Goal: Information Seeking & Learning: Check status

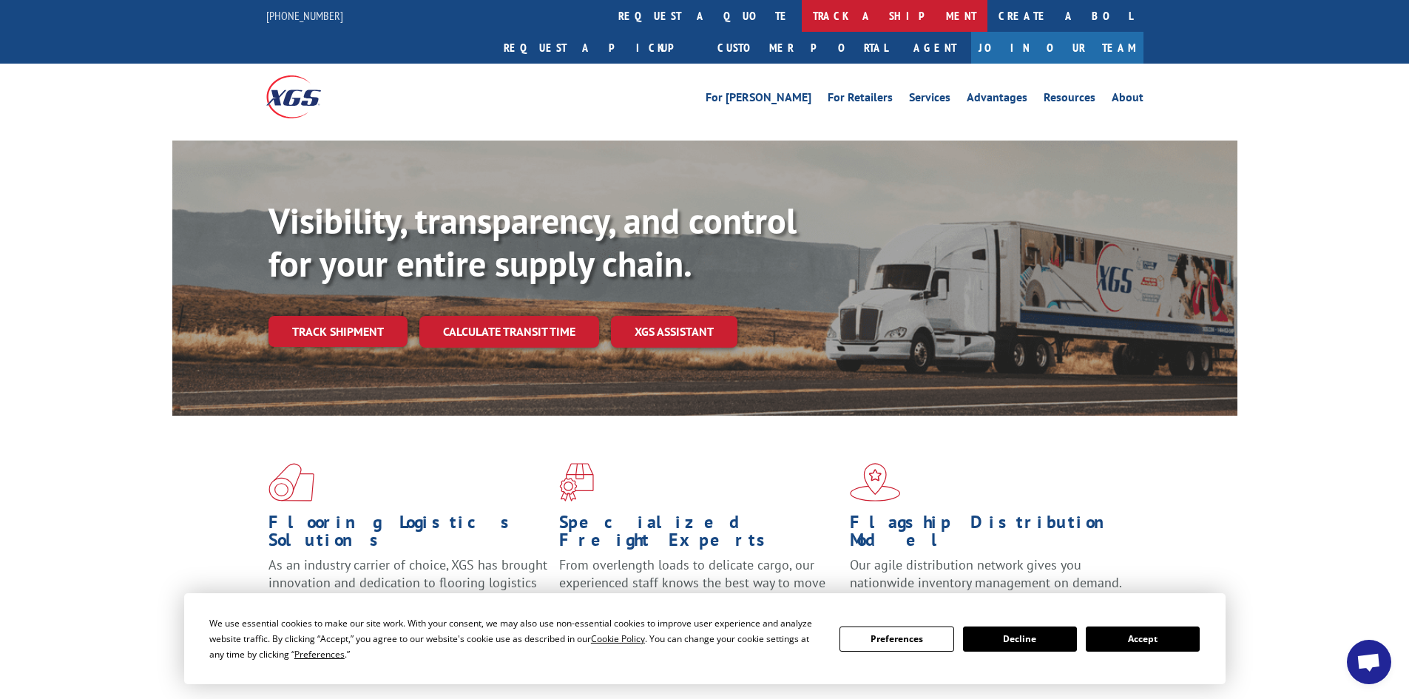
click at [802, 16] on link "track a shipment" at bounding box center [895, 16] width 186 height 32
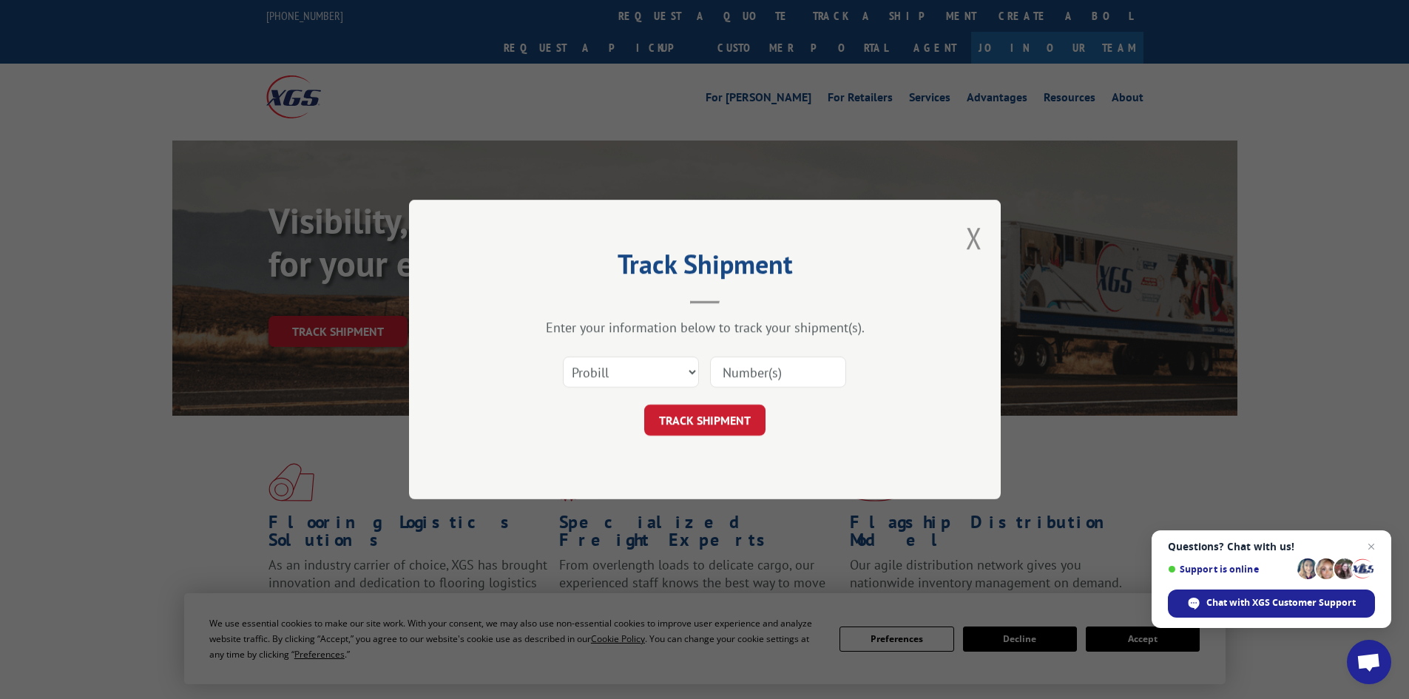
paste input "17477513"
type input "17477513"
click at [705, 425] on button "TRACK SHIPMENT" at bounding box center [704, 419] width 121 height 31
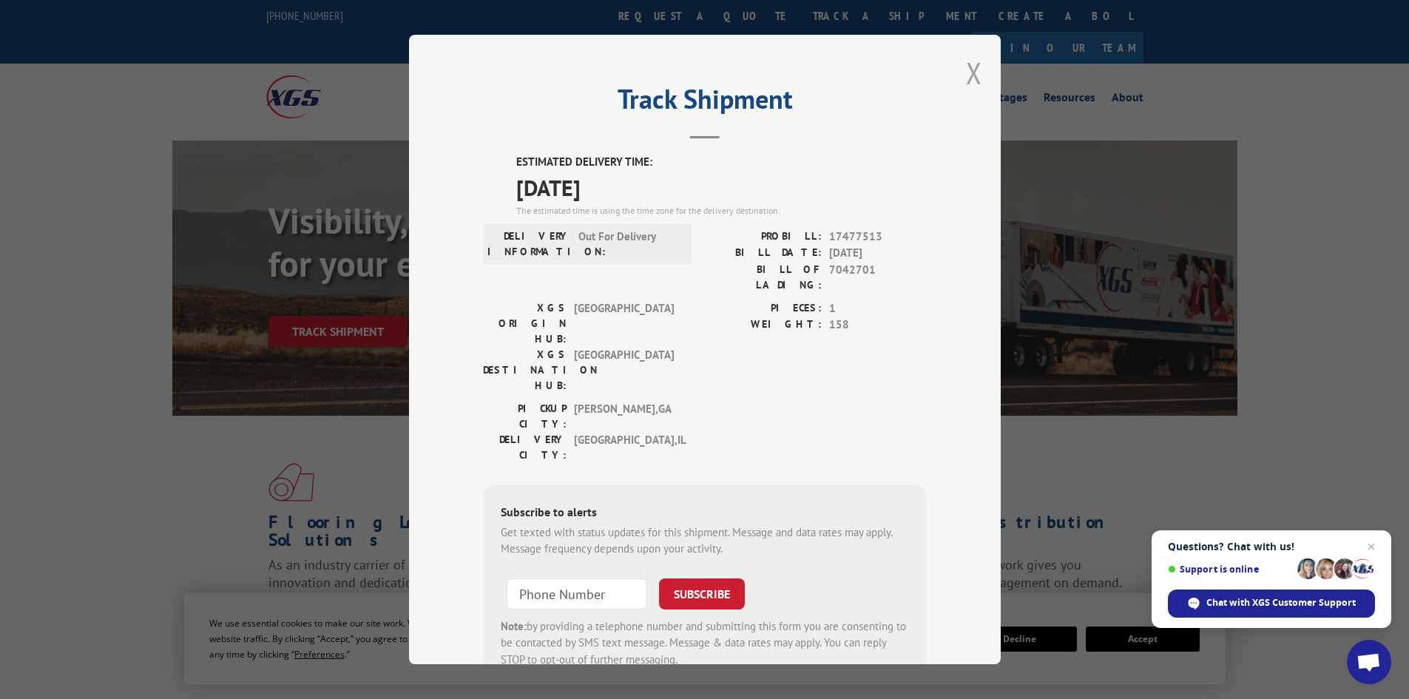
click at [969, 70] on button "Close modal" at bounding box center [974, 72] width 16 height 39
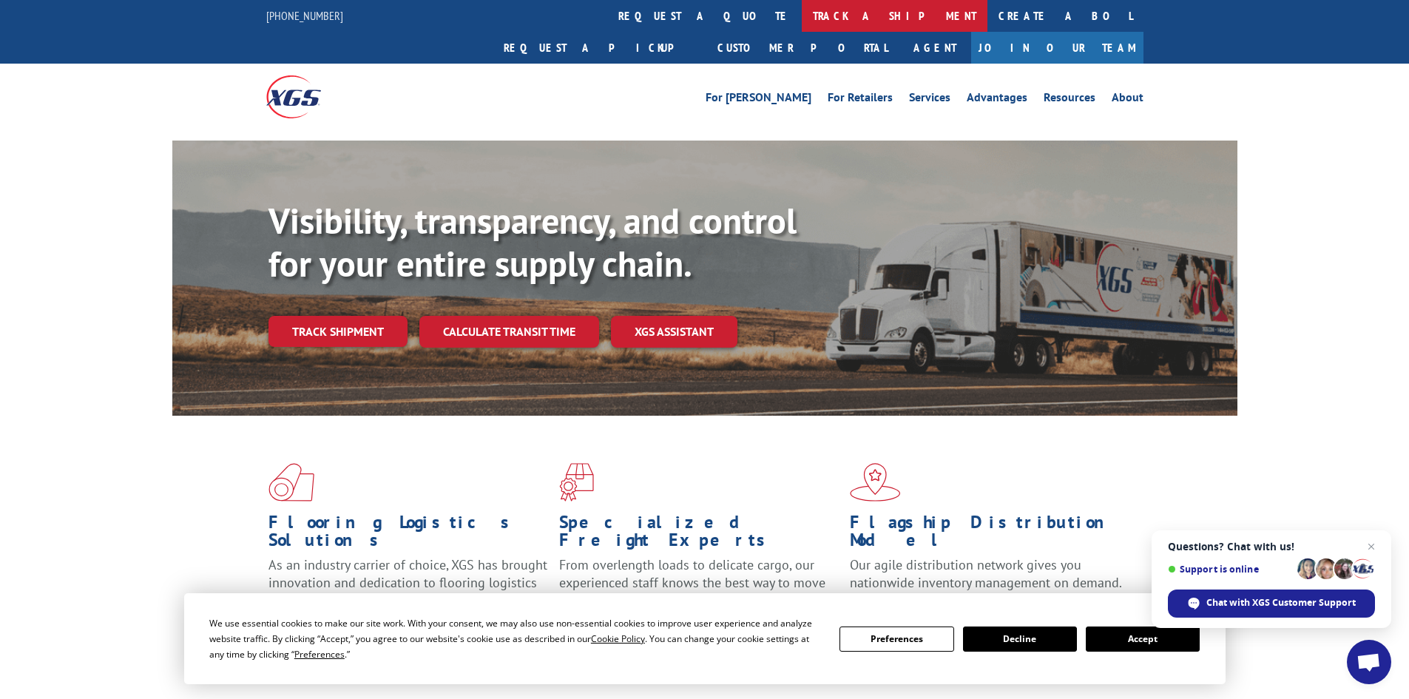
click at [802, 16] on link "track a shipment" at bounding box center [895, 16] width 186 height 32
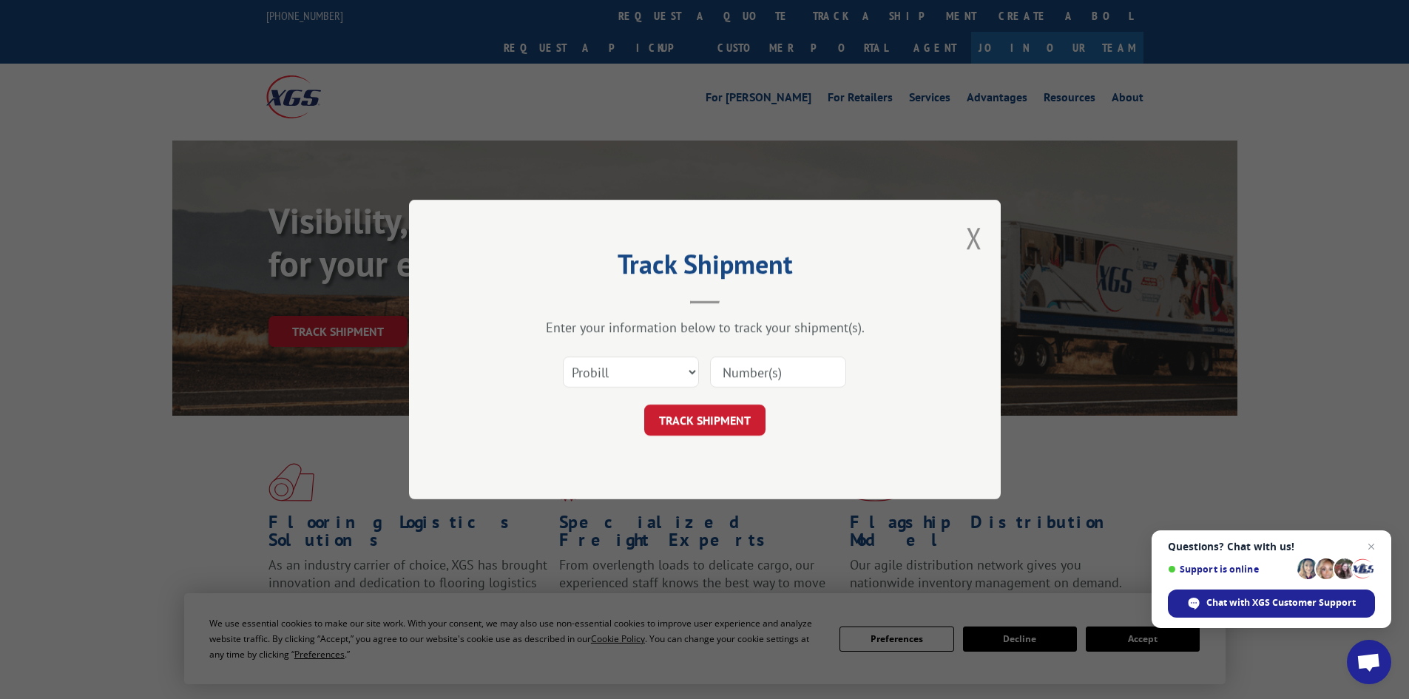
click at [722, 370] on input at bounding box center [778, 371] width 136 height 31
paste input "17477906"
type input "17477906"
click at [688, 417] on button "TRACK SHIPMENT" at bounding box center [704, 419] width 121 height 31
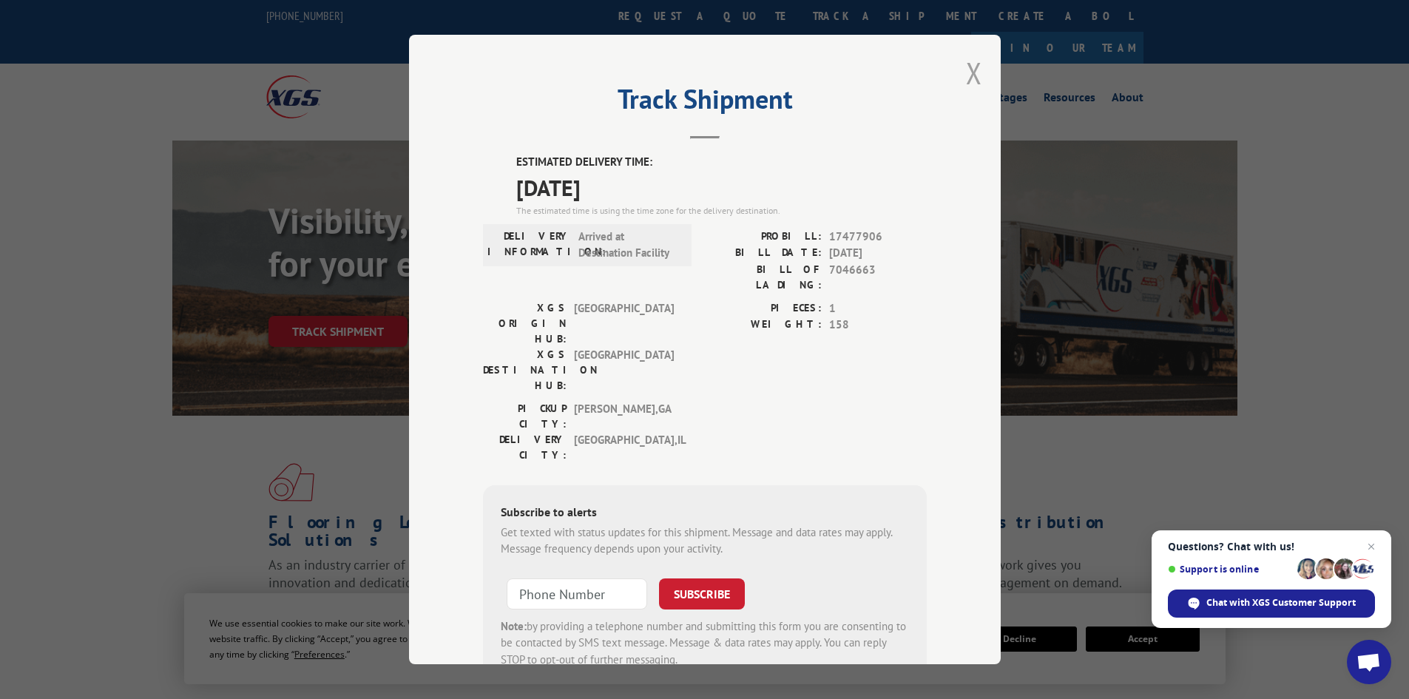
click at [966, 69] on button "Close modal" at bounding box center [974, 72] width 16 height 39
